Goal: Task Accomplishment & Management: Manage account settings

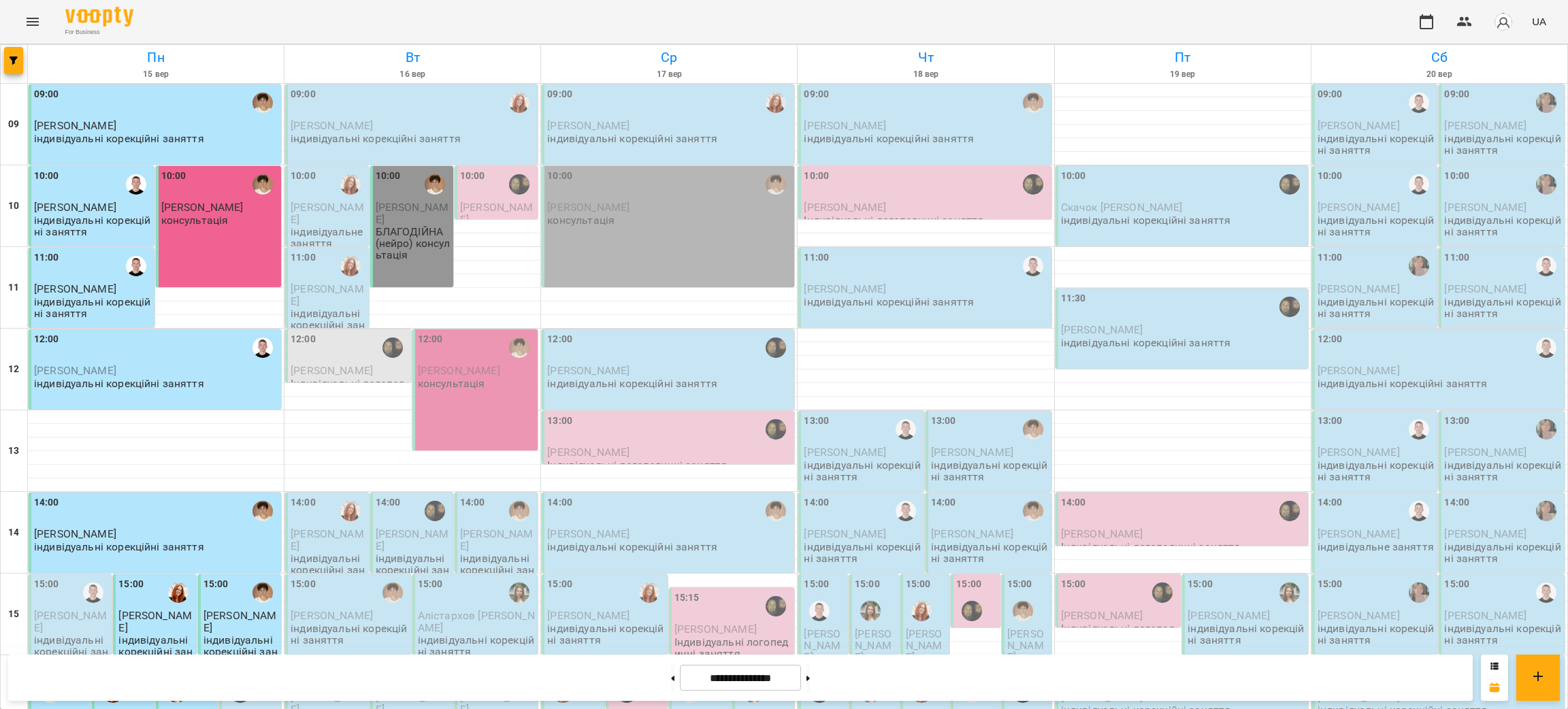
click at [467, 418] on div "12:00 [PERSON_NAME] консультація" at bounding box center [475, 390] width 126 height 121
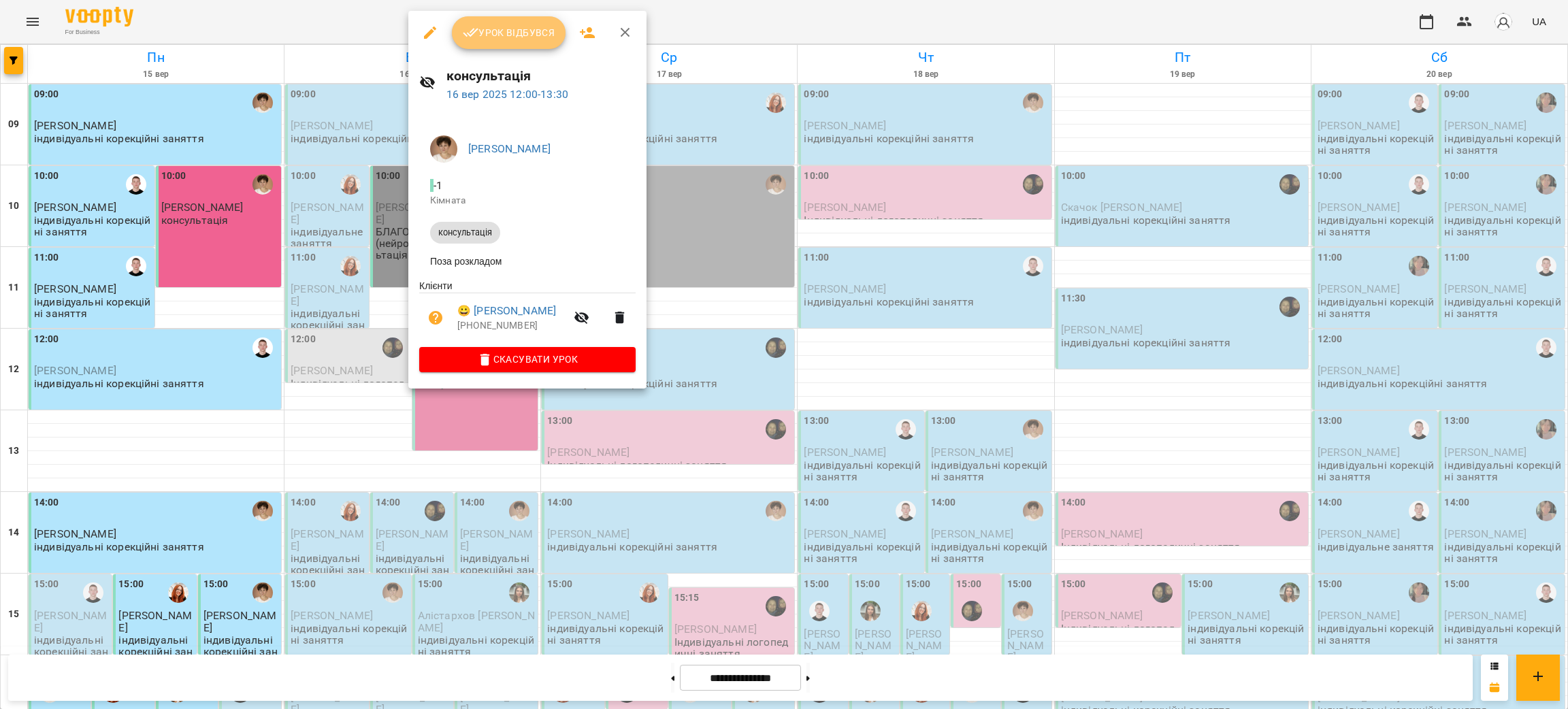
click at [477, 35] on icon "button" at bounding box center [471, 32] width 17 height 17
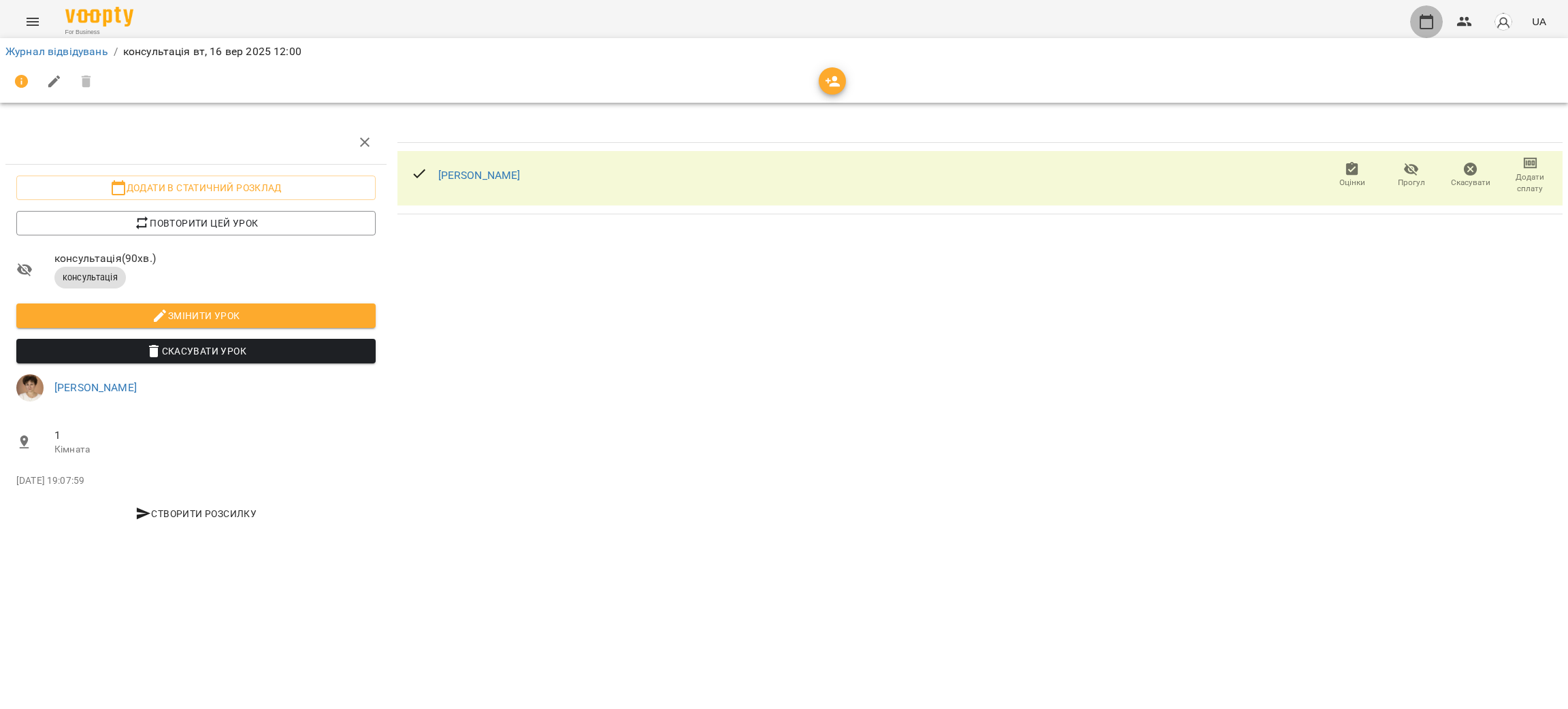
click at [1426, 30] on button "button" at bounding box center [1426, 22] width 32 height 32
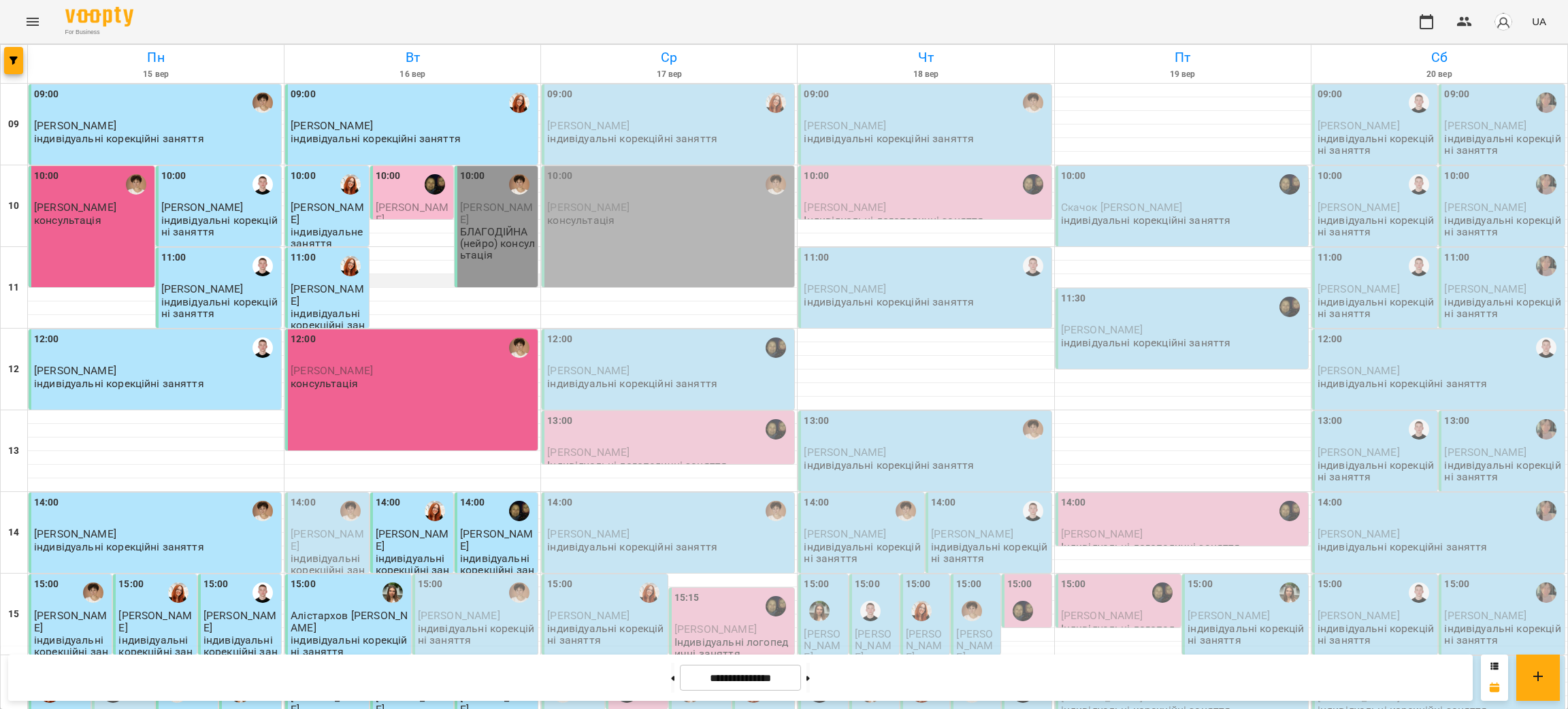
scroll to position [333, 0]
click at [315, 528] on p "[PERSON_NAME]" at bounding box center [328, 540] width 75 height 24
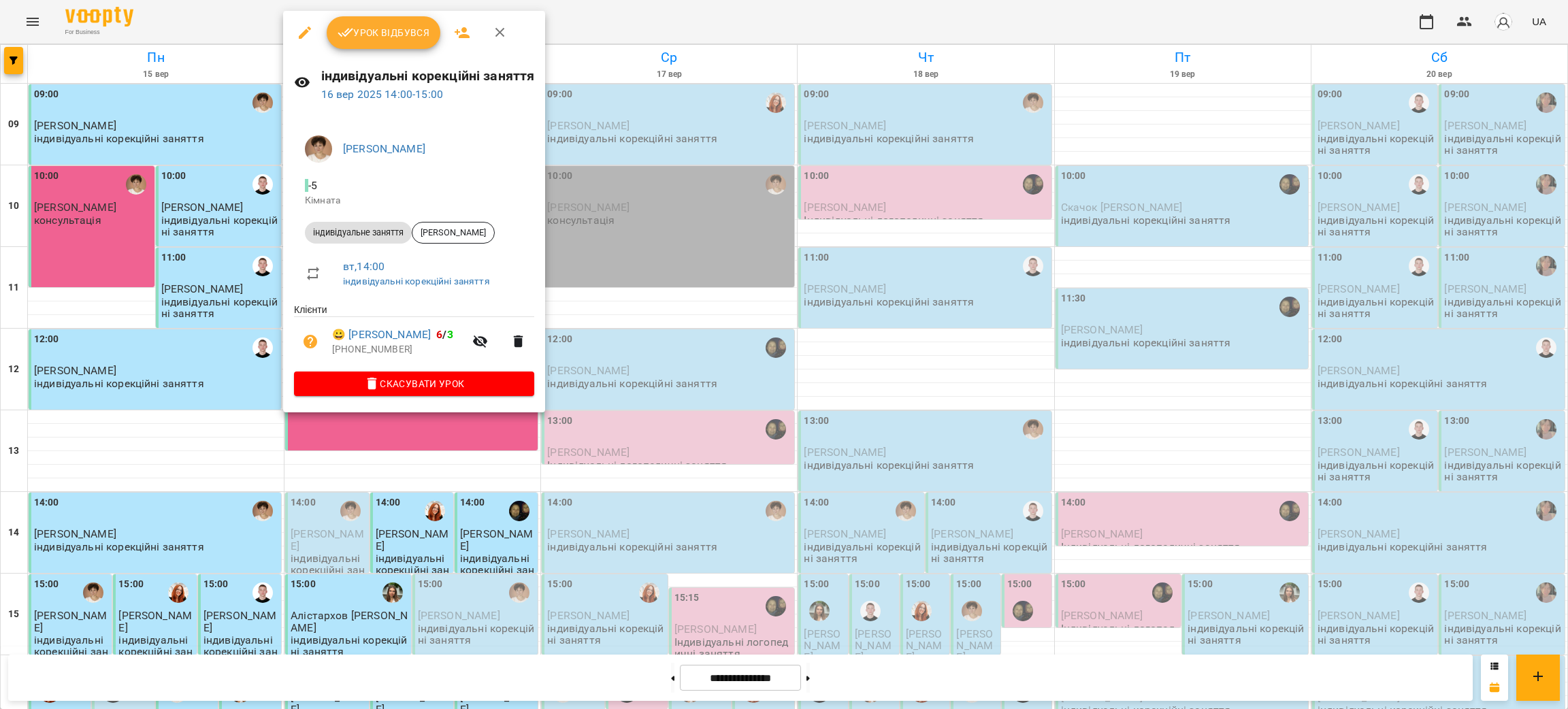
drag, startPoint x: 384, startPoint y: 27, endPoint x: 393, endPoint y: 48, distance: 22.8
click at [384, 27] on span "Урок відбувся" at bounding box center [384, 32] width 92 height 17
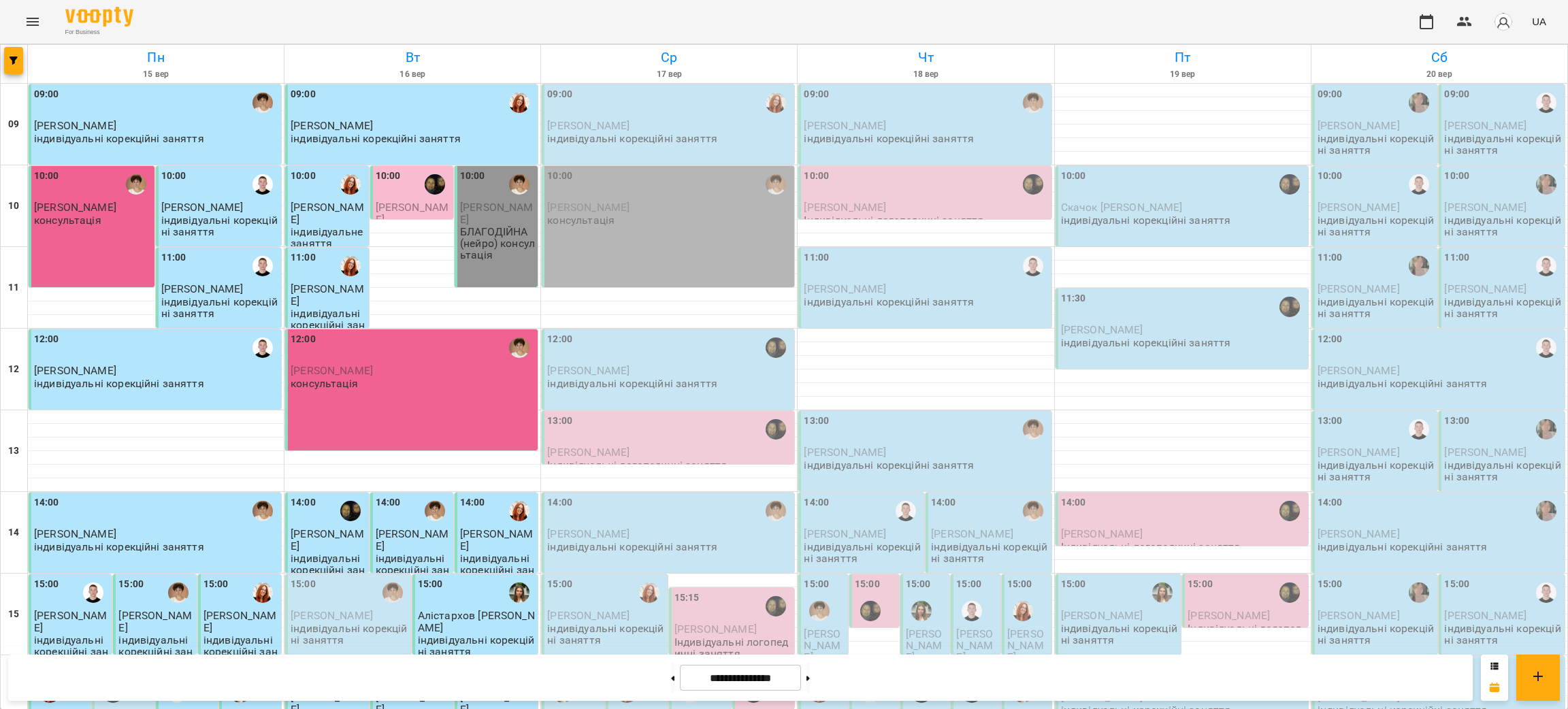
click at [366, 615] on span "[PERSON_NAME]" at bounding box center [332, 616] width 82 height 13
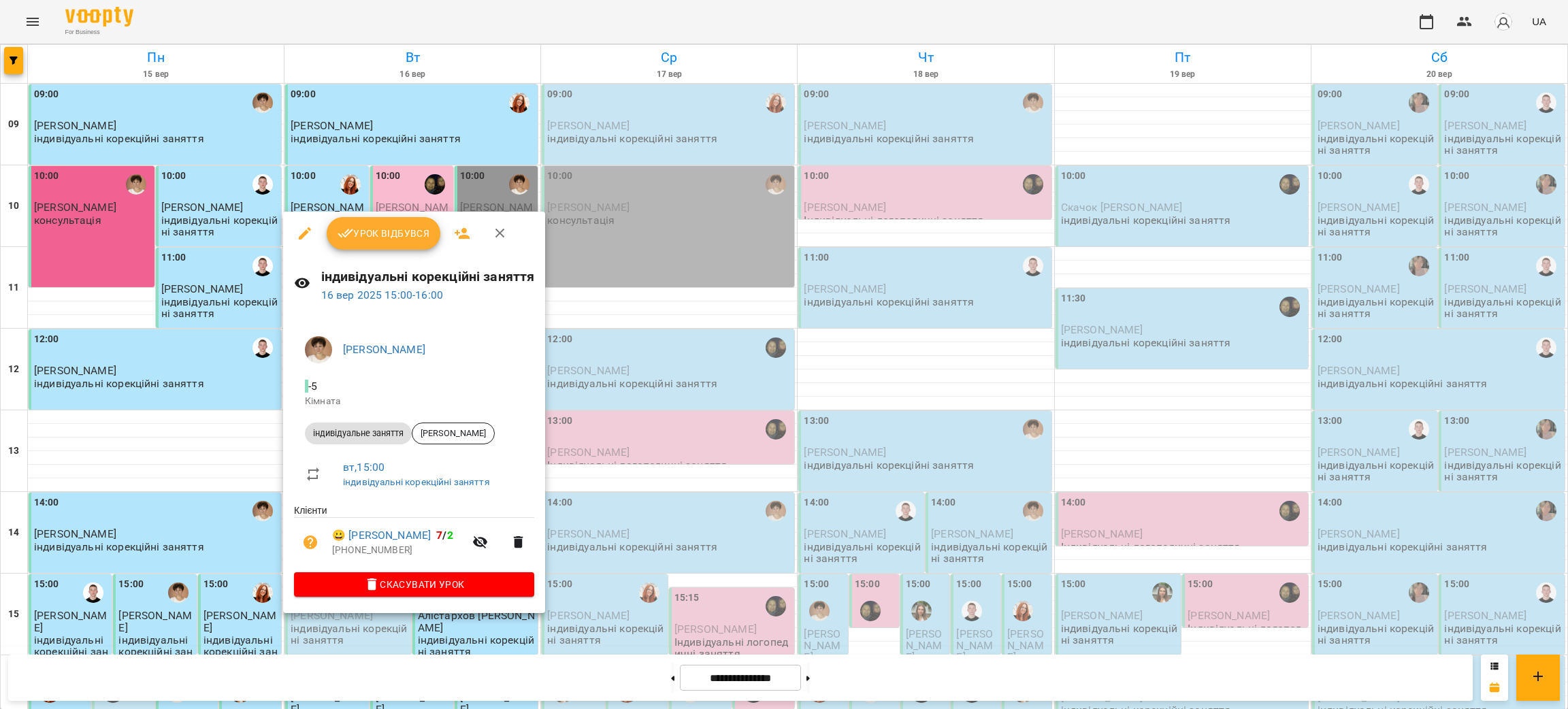
click at [355, 219] on button "Урок відбувся" at bounding box center [384, 233] width 115 height 32
